Goal: Navigation & Orientation: Find specific page/section

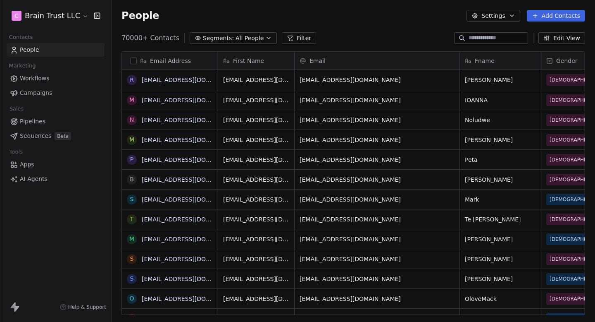
scroll to position [283, 484]
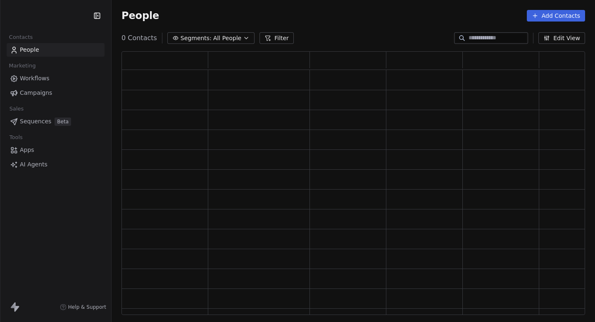
scroll to position [263, 464]
